Goal: Information Seeking & Learning: Check status

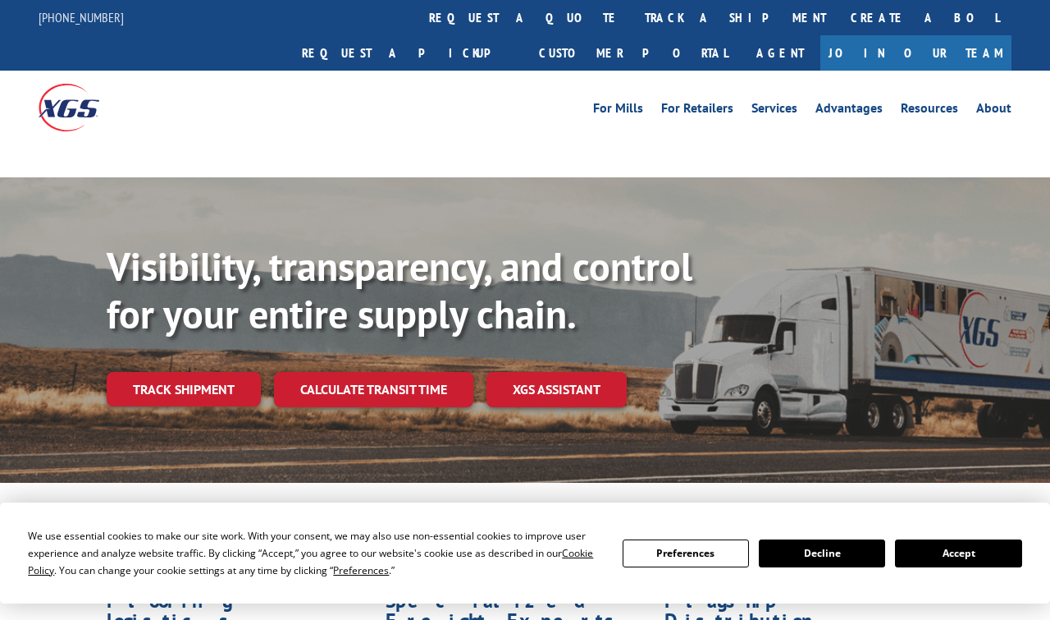
scroll to position [8, 0]
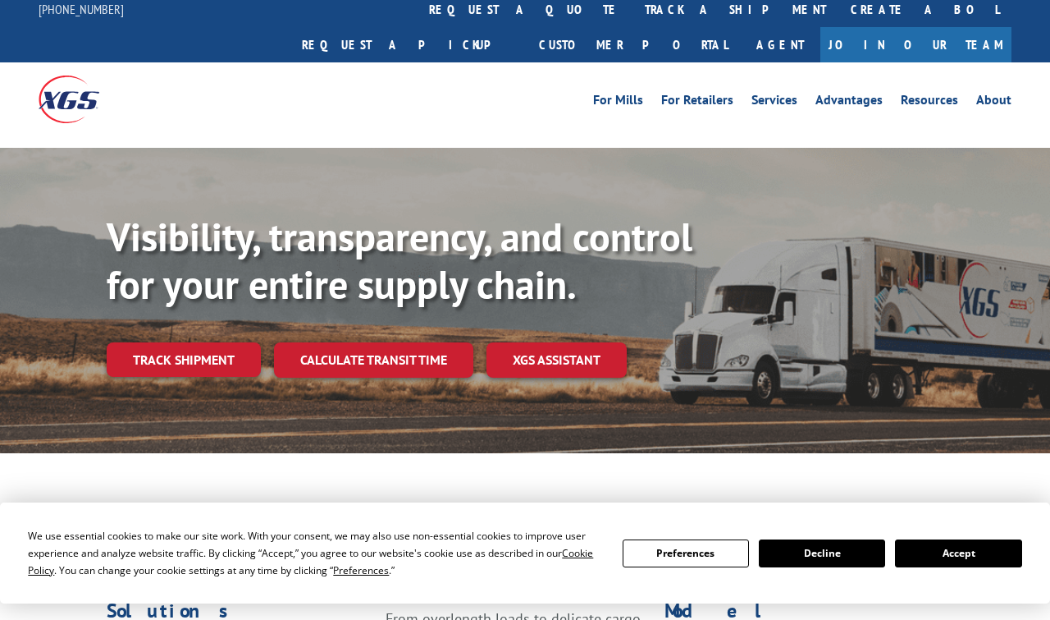
click at [954, 554] on button "Accept" at bounding box center [958, 553] width 126 height 28
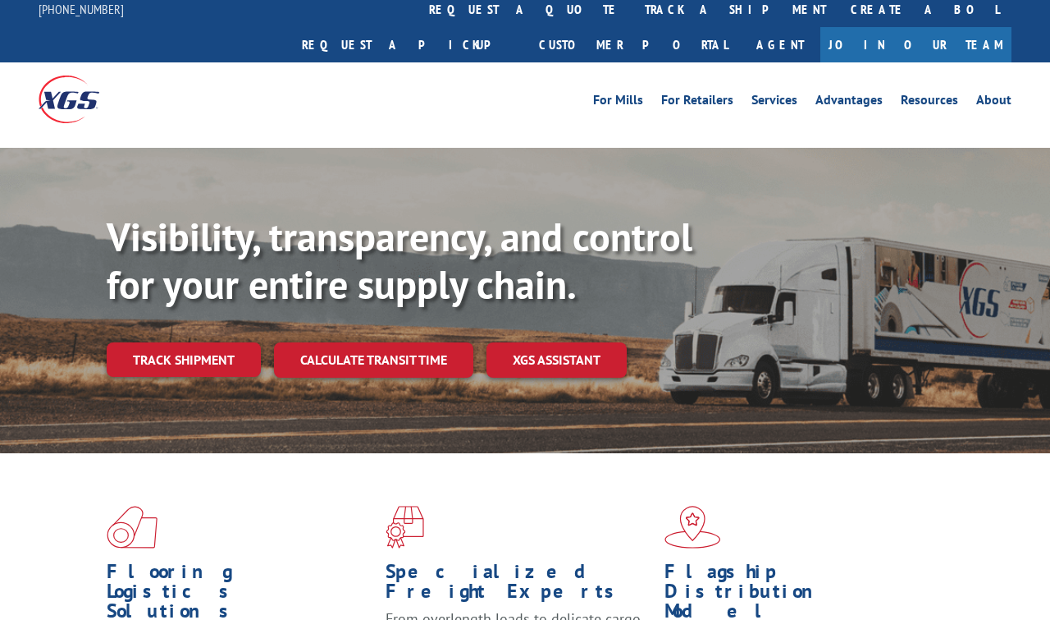
scroll to position [0, 0]
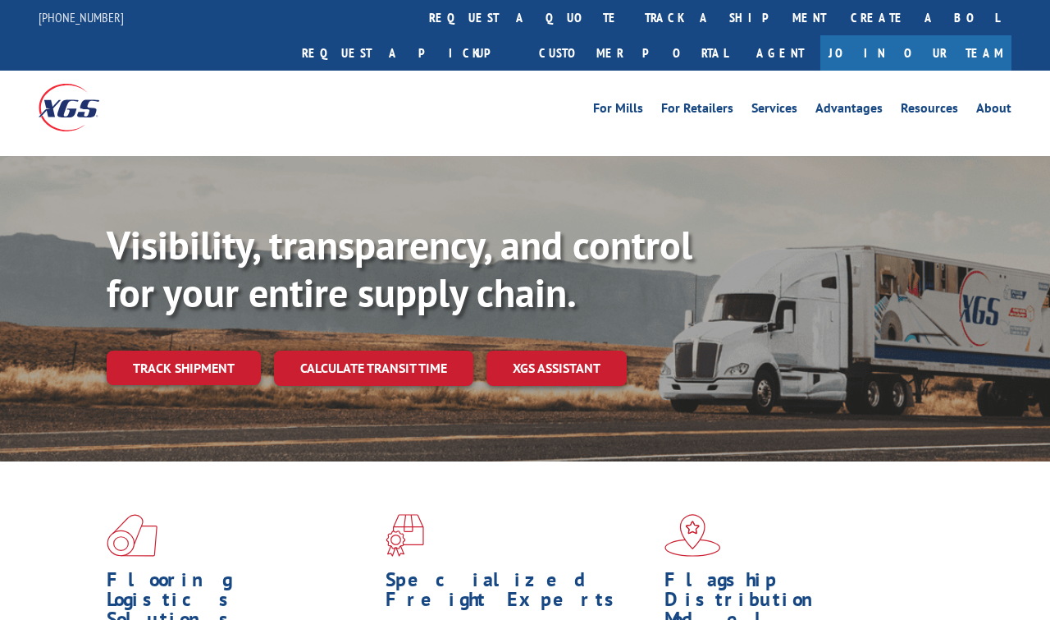
click at [633, 13] on link "track a shipment" at bounding box center [736, 17] width 206 height 35
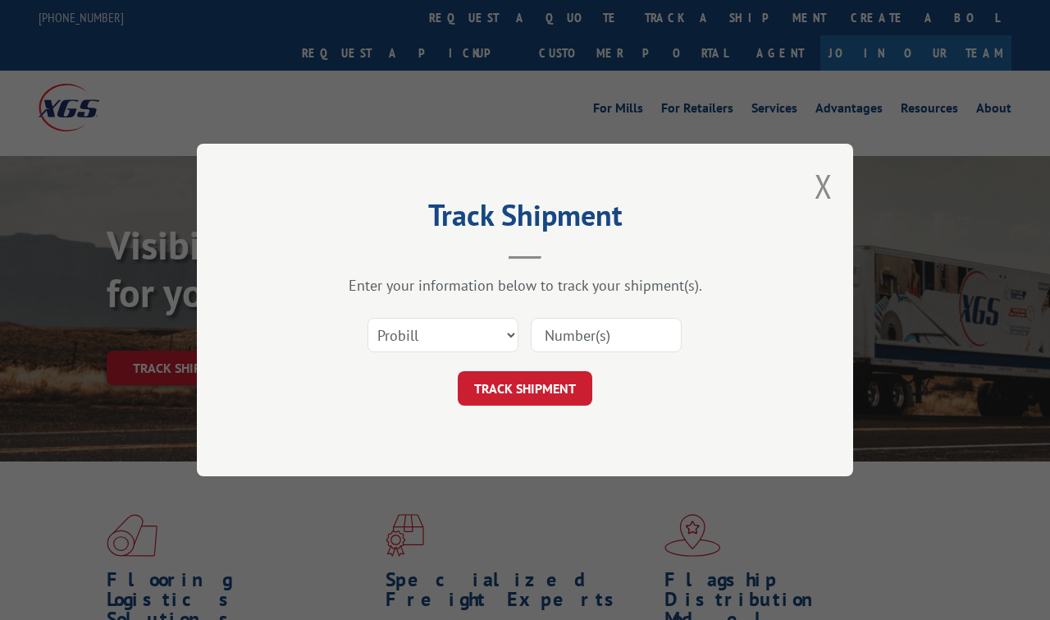
click at [570, 334] on input at bounding box center [606, 335] width 151 height 34
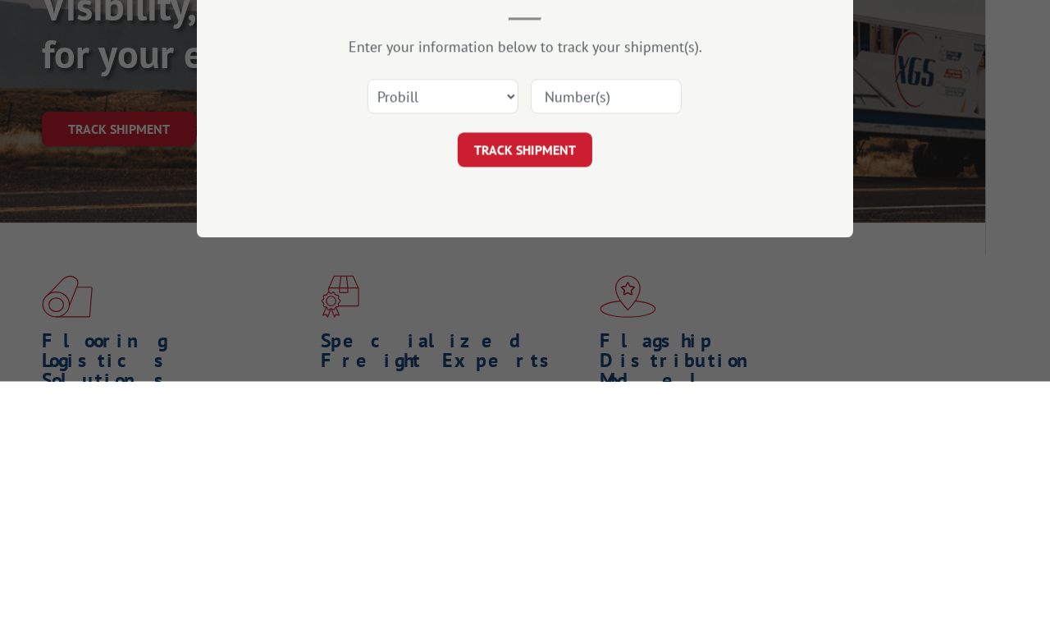
click at [568, 318] on input at bounding box center [606, 335] width 151 height 34
paste input "17539400"
type input "17539400"
click at [524, 371] on button "TRACK SHIPMENT" at bounding box center [525, 388] width 135 height 34
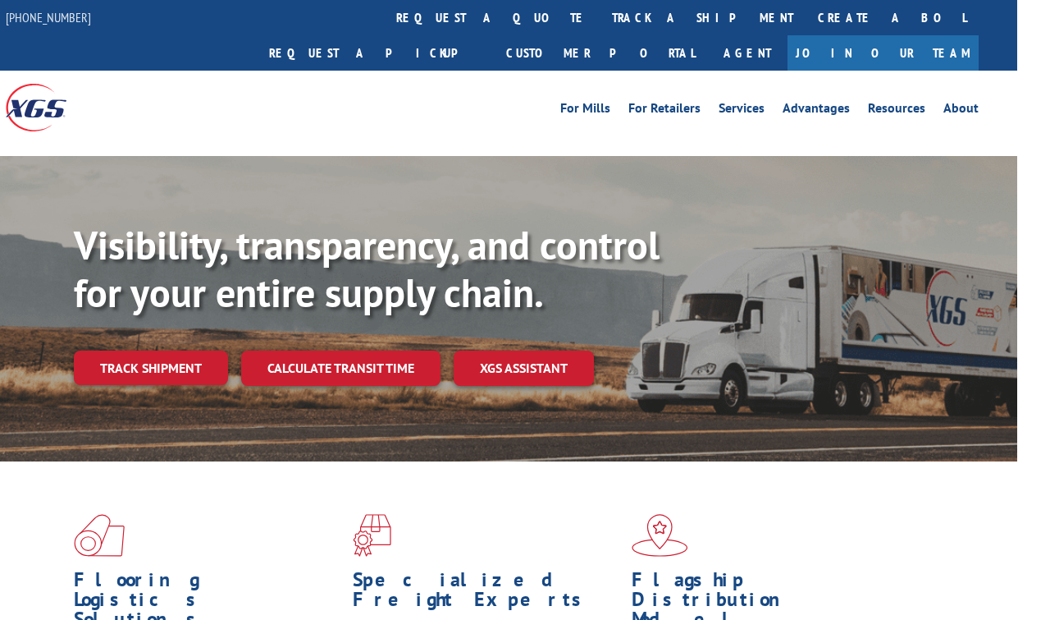
scroll to position [0, 0]
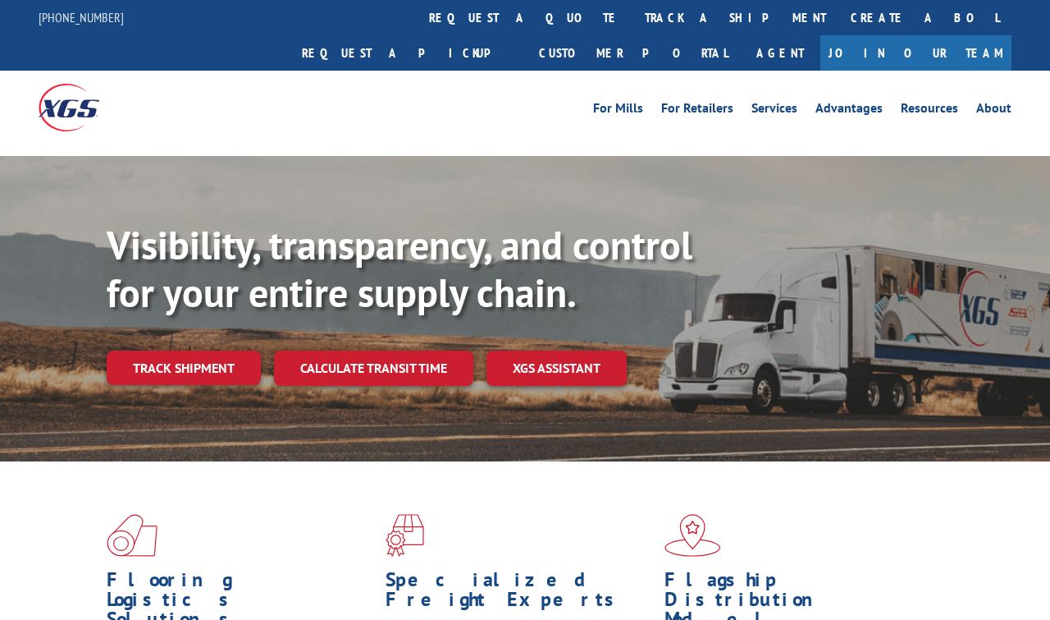
click at [633, 11] on link "track a shipment" at bounding box center [736, 17] width 206 height 35
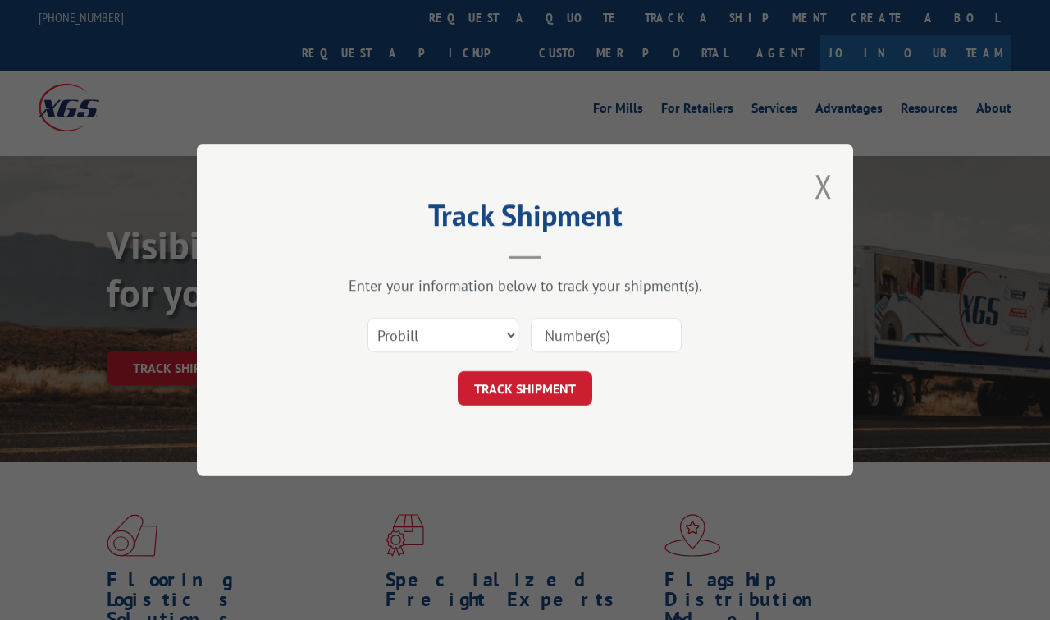
click at [587, 334] on input at bounding box center [606, 335] width 151 height 34
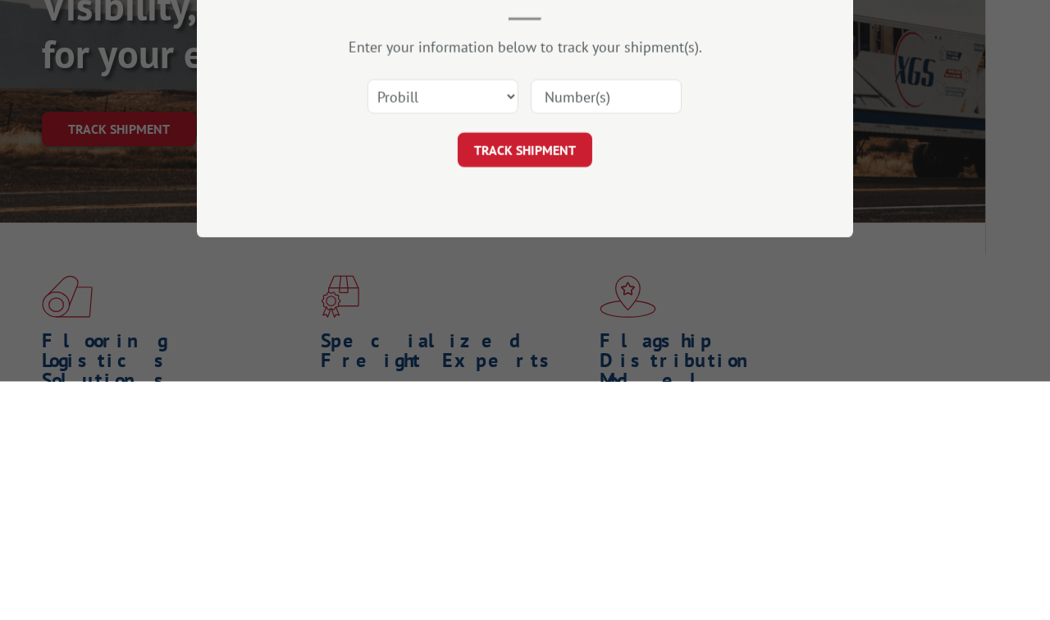
click at [579, 318] on input at bounding box center [606, 335] width 151 height 34
paste input "17539400"
type input "17539400"
click at [532, 371] on button "TRACK SHIPMENT" at bounding box center [525, 388] width 135 height 34
